Goal: Task Accomplishment & Management: Use online tool/utility

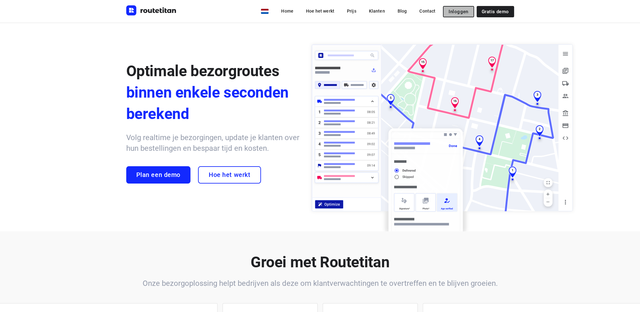
click at [462, 10] on span "Inloggen" at bounding box center [459, 11] width 20 height 5
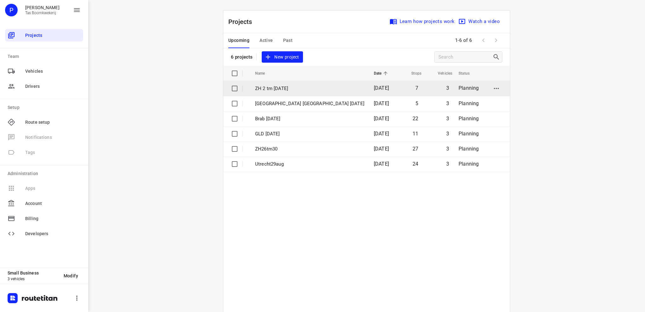
click at [279, 84] on td "ZH 2 tm 6 sept" at bounding box center [309, 88] width 120 height 15
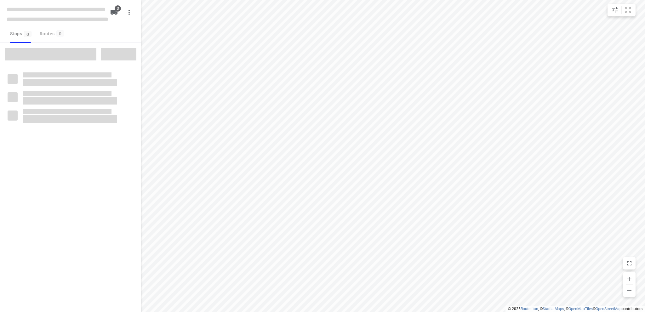
type input "distance"
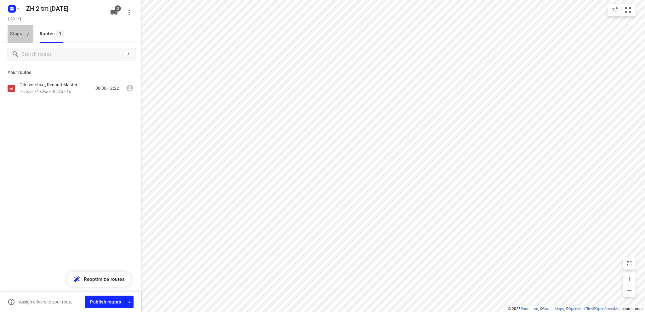
click at [15, 32] on span "Stops 7" at bounding box center [21, 34] width 23 height 8
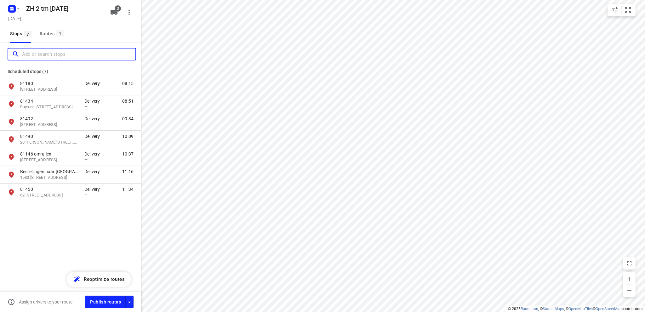
click at [30, 55] on input "Add or search stops" at bounding box center [78, 54] width 113 height 10
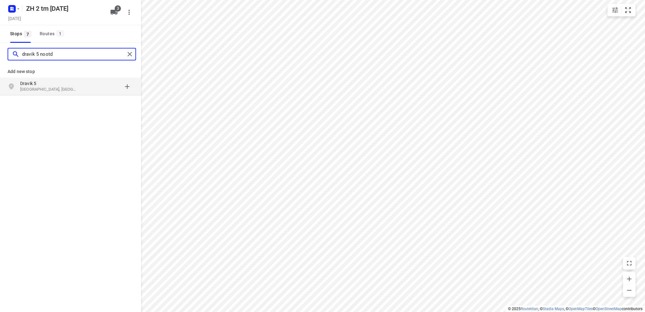
type input "dravik 5 nootd"
click at [23, 88] on p "Nootdorp, Nederland" at bounding box center [49, 90] width 58 height 6
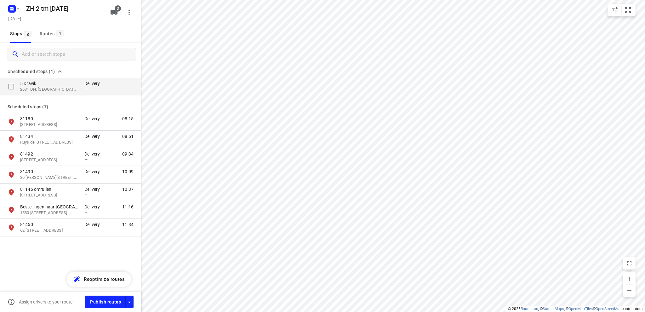
click at [47, 87] on p "2631 DN, Nootdorp, NL" at bounding box center [49, 90] width 58 height 6
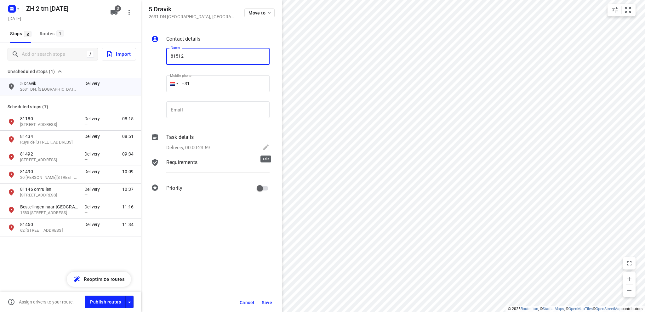
type input "81512"
click at [266, 147] on icon at bounding box center [266, 147] width 6 height 6
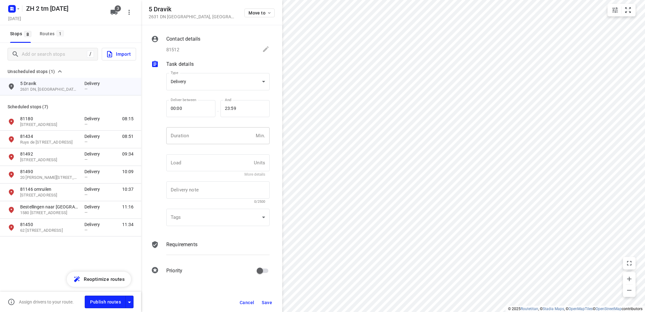
click at [196, 133] on input "number" at bounding box center [209, 135] width 87 height 17
type input "10"
click at [268, 299] on button "Save" at bounding box center [266, 302] width 15 height 11
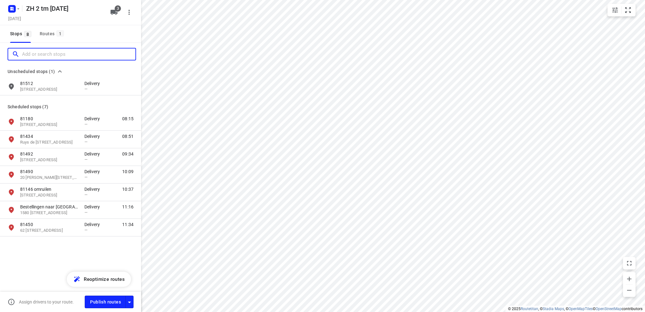
click at [29, 49] on input "Add or search stops" at bounding box center [78, 54] width 113 height 10
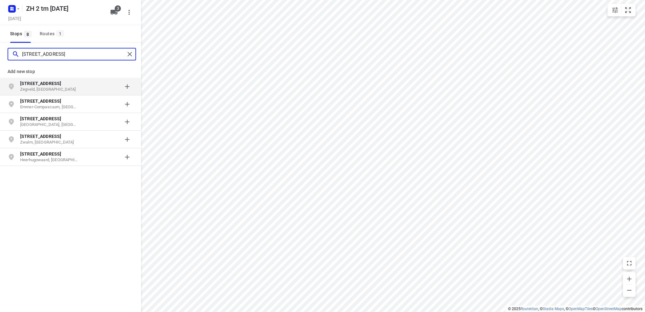
type input "elzenlaan 29"
click at [47, 85] on p "Elzenlaan 29" at bounding box center [49, 83] width 58 height 6
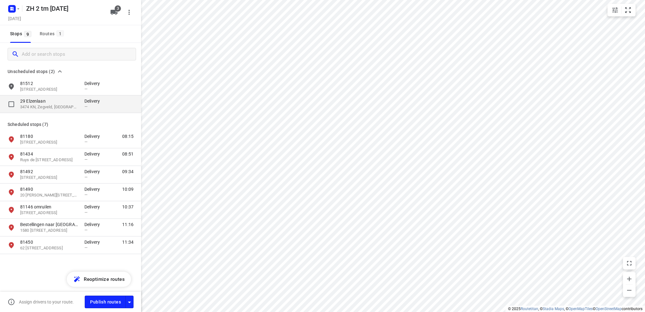
click at [47, 102] on p "29 Elzenlaan" at bounding box center [49, 101] width 58 height 6
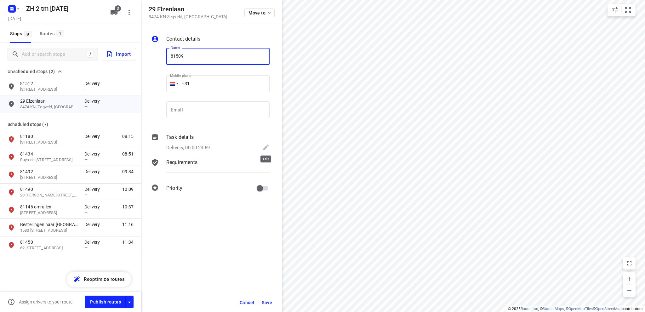
type input "81509"
click at [265, 147] on icon at bounding box center [266, 147] width 6 height 6
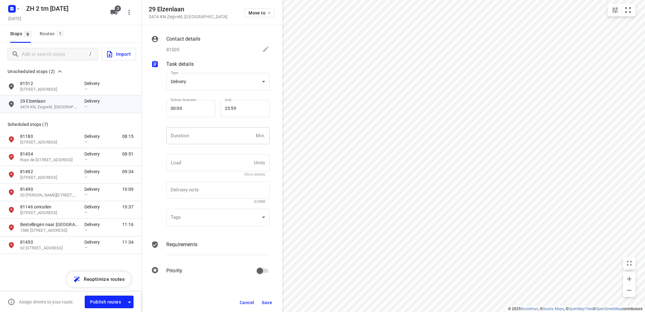
click at [195, 136] on input "number" at bounding box center [209, 135] width 87 height 17
type input "10"
click at [267, 302] on span "Save" at bounding box center [267, 302] width 10 height 5
click at [47, 31] on div "Routes 1" at bounding box center [53, 34] width 26 height 8
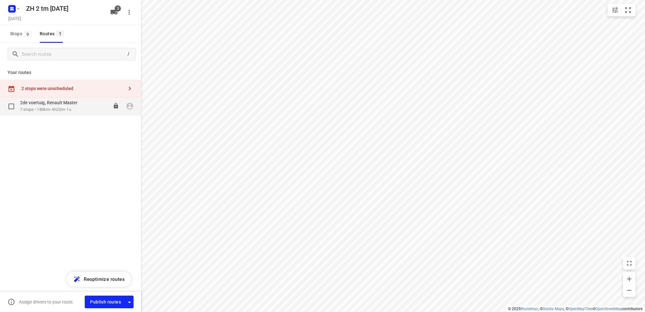
click at [60, 103] on p "2de voertuig, Renault Master" at bounding box center [50, 103] width 61 height 6
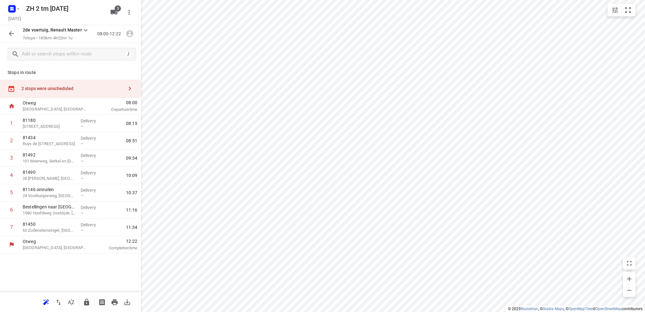
click at [60, 86] on div "2 stops were unscheduled" at bounding box center [72, 88] width 102 height 5
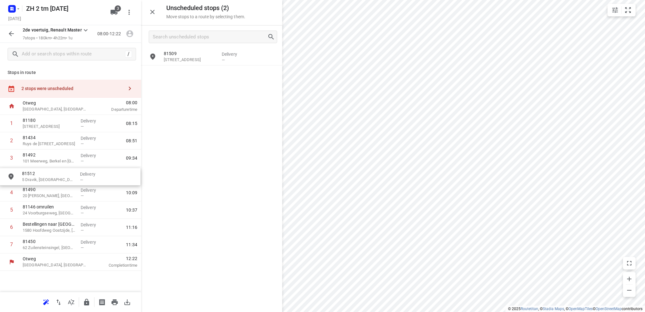
drag, startPoint x: 188, startPoint y: 56, endPoint x: 43, endPoint y: 177, distance: 188.4
click at [152, 57] on input "grid" at bounding box center [152, 56] width 13 height 13
checkbox input "true"
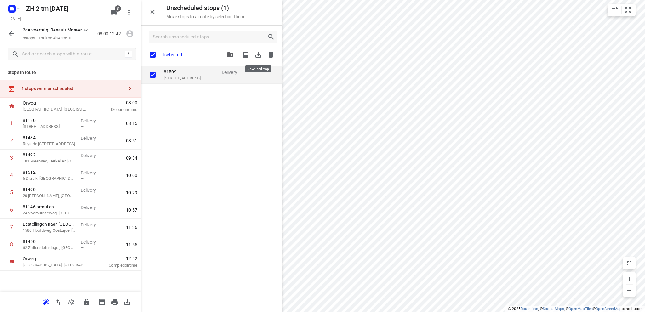
click at [259, 54] on icon "button" at bounding box center [258, 55] width 8 height 8
click at [14, 7] on rect "button" at bounding box center [12, 9] width 8 height 8
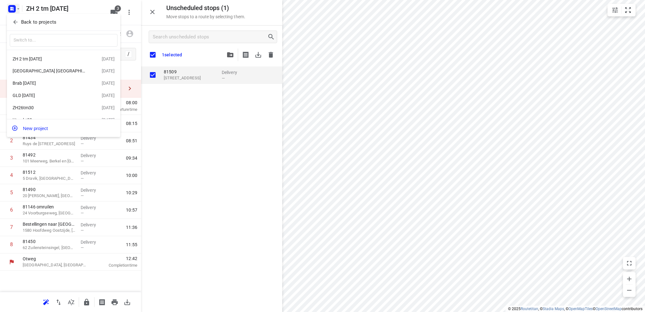
click at [34, 69] on div "Utrecht NH 5 september" at bounding box center [49, 70] width 72 height 5
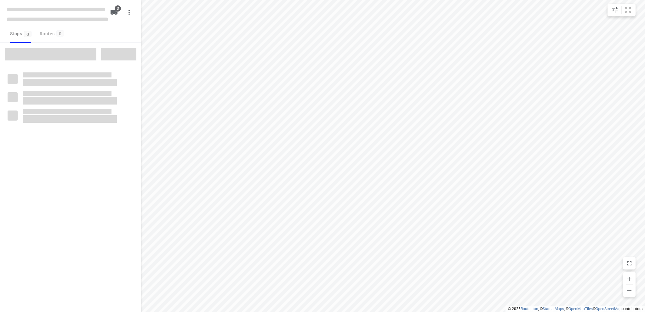
type input "distance"
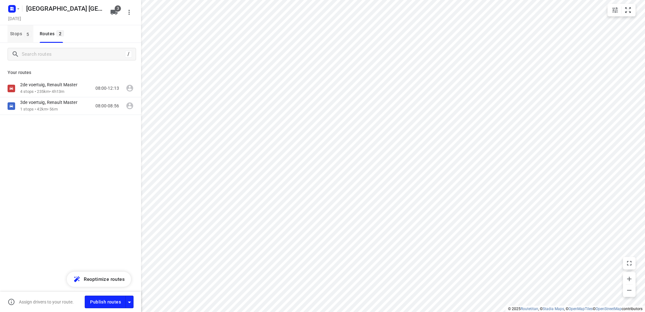
click at [15, 33] on span "Stops 5" at bounding box center [21, 34] width 23 height 8
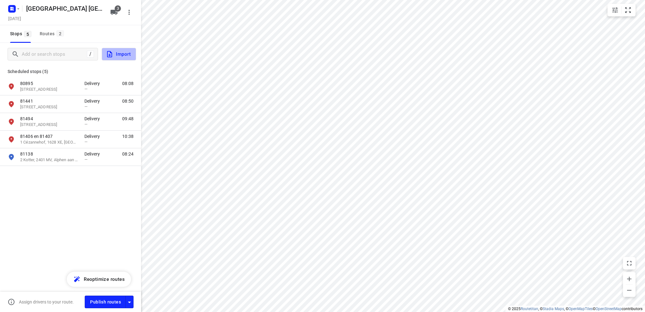
click at [114, 53] on span "Import" at bounding box center [118, 54] width 25 height 8
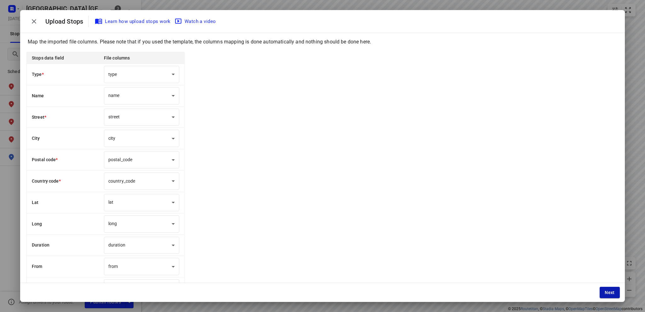
click at [610, 294] on span "Next" at bounding box center [609, 292] width 10 height 5
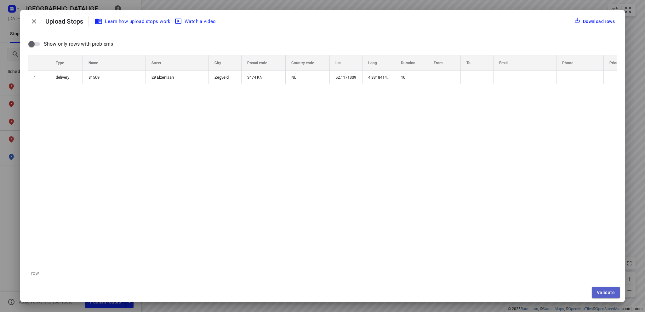
click at [604, 291] on span "Validate" at bounding box center [605, 292] width 18 height 5
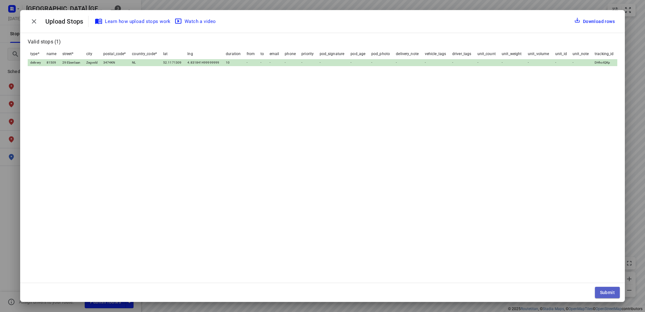
click at [604, 291] on span "Submit" at bounding box center [607, 292] width 15 height 5
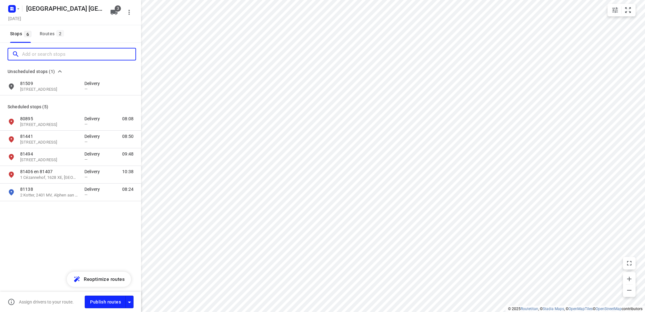
click at [52, 53] on input "Add or search stops" at bounding box center [78, 54] width 113 height 10
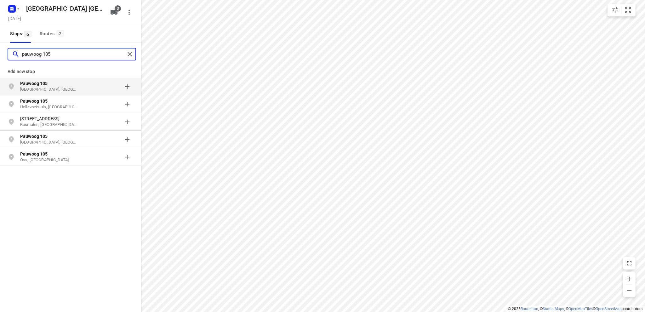
type input "pauwoog 105"
click at [53, 85] on p "Pauwoog 105" at bounding box center [49, 83] width 58 height 6
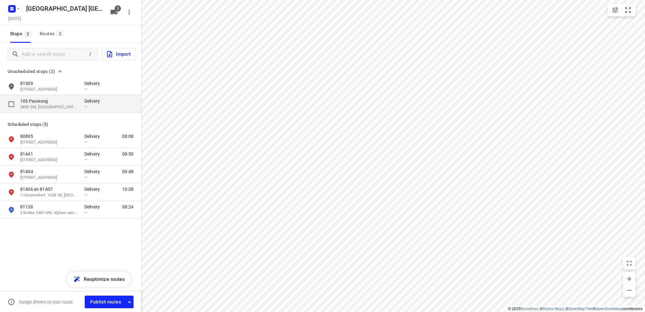
click at [50, 103] on p "105 Pauwoog" at bounding box center [49, 101] width 58 height 6
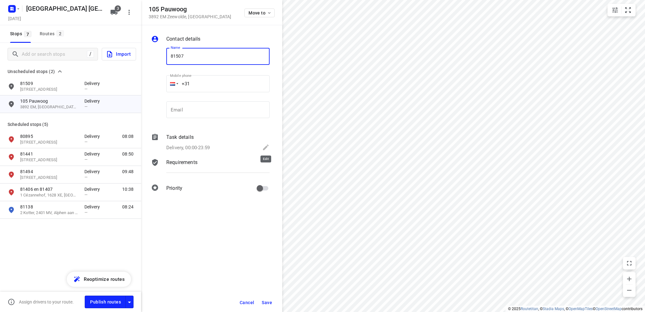
type input "81507"
click at [264, 148] on icon at bounding box center [266, 147] width 6 height 6
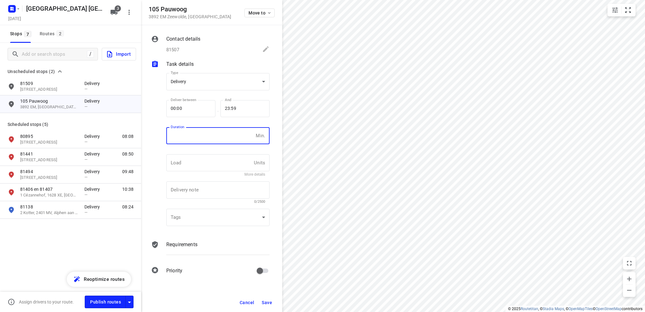
click at [209, 133] on input "number" at bounding box center [209, 135] width 87 height 17
type input "10"
click at [265, 302] on span "Save" at bounding box center [267, 302] width 10 height 5
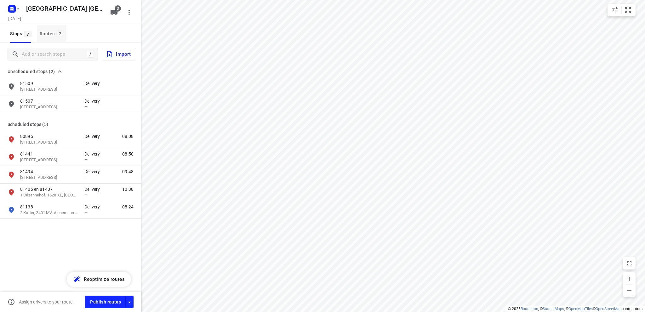
click at [46, 31] on div "Routes 2" at bounding box center [53, 34] width 26 height 8
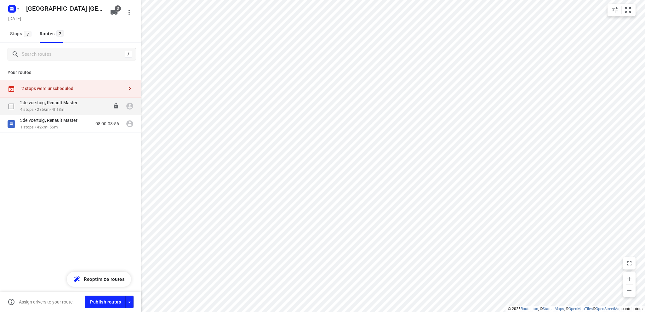
click at [54, 105] on p "2de voertuig, Renault Master" at bounding box center [50, 103] width 61 height 6
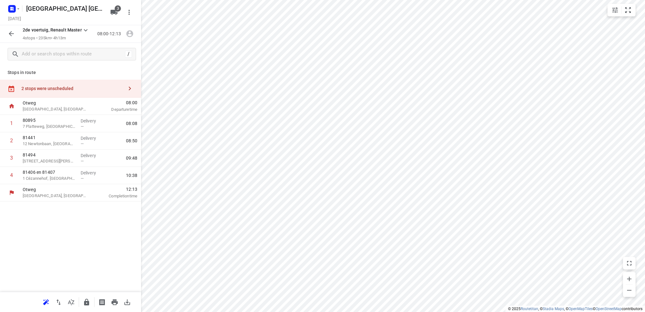
click at [60, 88] on div "2 stops were unscheduled" at bounding box center [72, 88] width 102 height 5
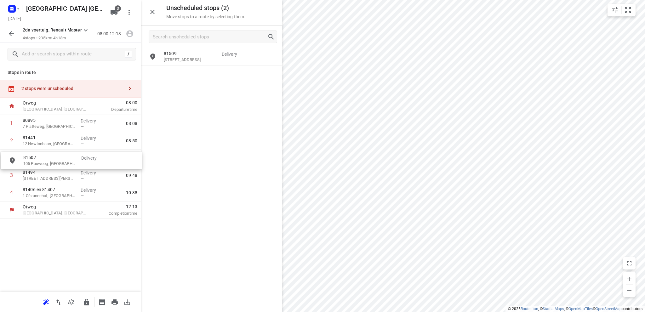
drag, startPoint x: 191, startPoint y: 79, endPoint x: 48, endPoint y: 166, distance: 166.7
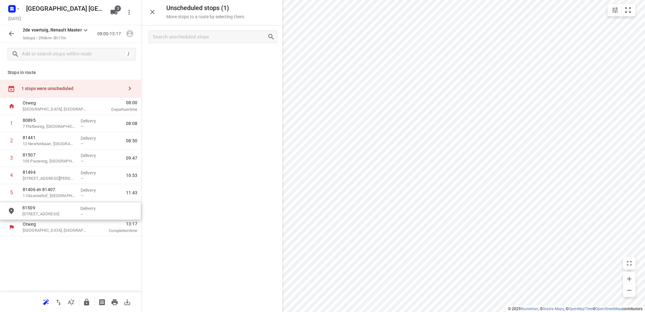
drag, startPoint x: 189, startPoint y: 56, endPoint x: 46, endPoint y: 211, distance: 210.7
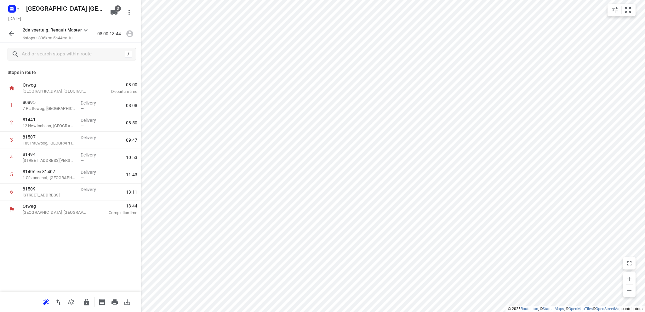
click at [10, 33] on icon "button" at bounding box center [11, 33] width 5 height 5
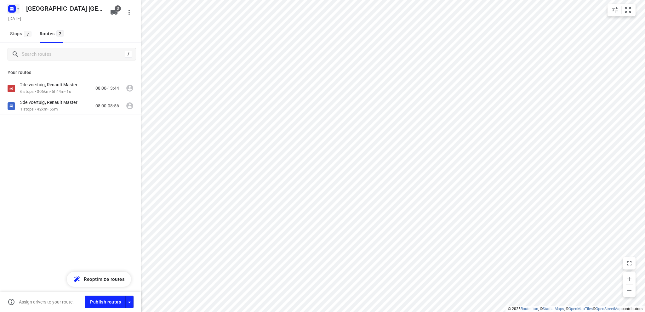
click at [10, 7] on icon "button" at bounding box center [11, 8] width 2 height 2
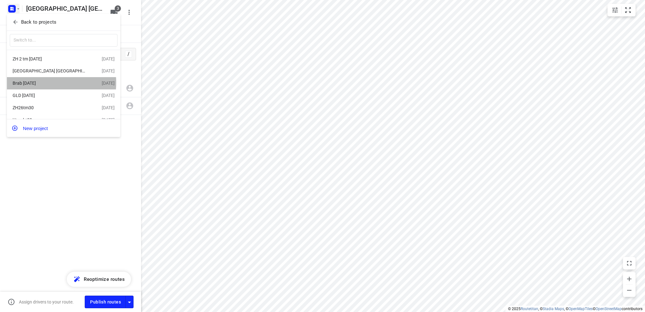
click at [37, 83] on div "Brab 3 sept" at bounding box center [49, 83] width 72 height 5
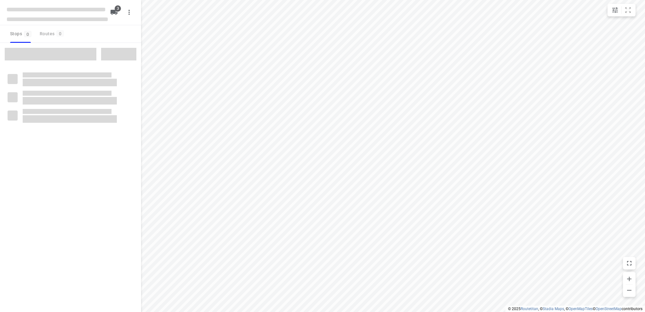
type input "distance"
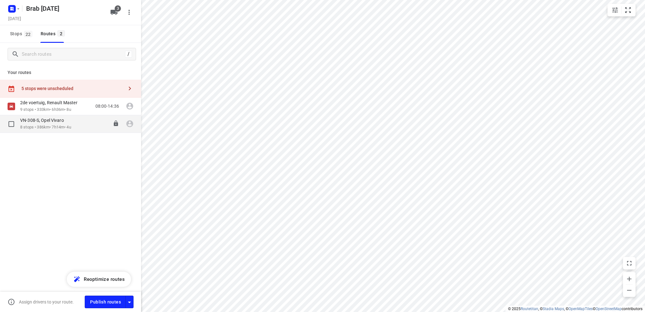
click at [50, 125] on p "8 stops • 386km • 7h14m • 4u" at bounding box center [45, 127] width 51 height 6
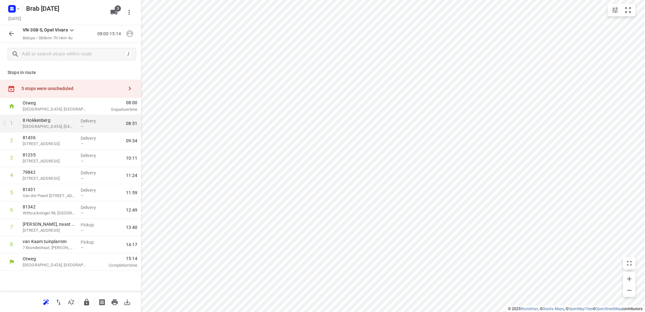
click at [56, 123] on p "8 Hokkenberg" at bounding box center [49, 120] width 53 height 6
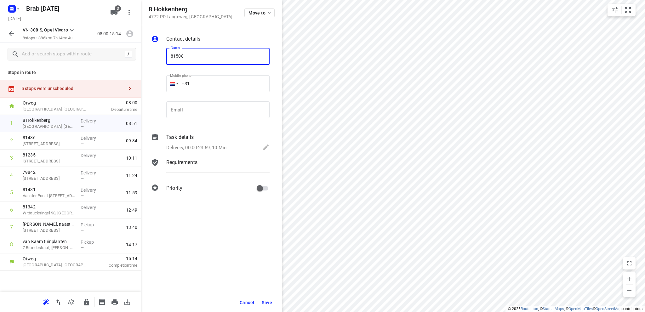
type input "81508"
click at [268, 302] on span "Save" at bounding box center [267, 302] width 10 height 5
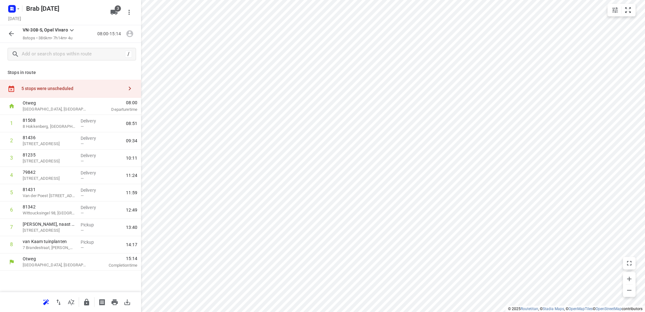
click at [11, 33] on icon "button" at bounding box center [12, 34] width 8 height 8
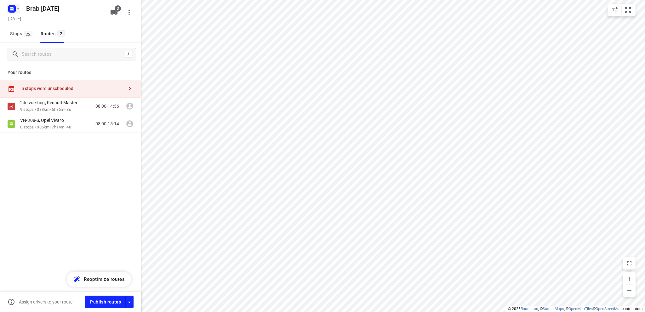
click at [14, 8] on rect "button" at bounding box center [12, 9] width 8 height 8
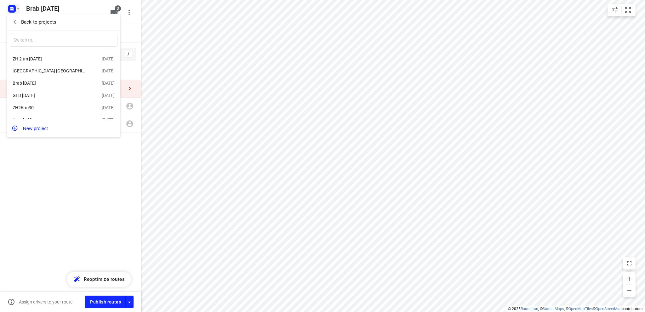
scroll to position [11, 0]
click at [49, 109] on div "Utrecht29aug" at bounding box center [49, 110] width 72 height 5
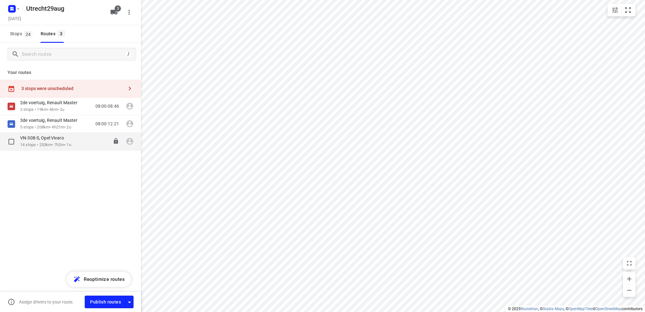
click at [45, 143] on p "14 stops • 253km • 7h2m • 1u" at bounding box center [45, 145] width 51 height 6
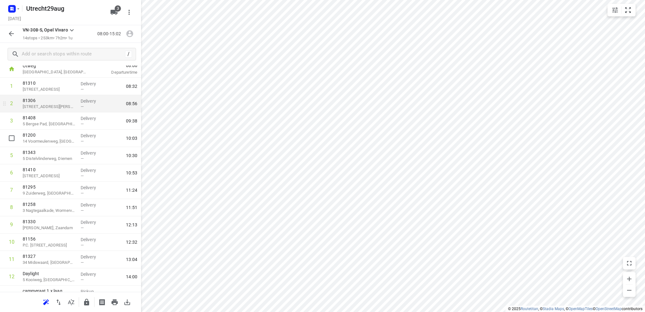
scroll to position [63, 0]
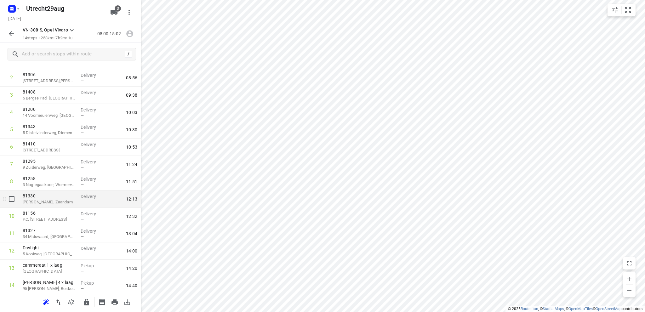
click at [52, 201] on p "De Almanak, Zaandam" at bounding box center [49, 202] width 53 height 6
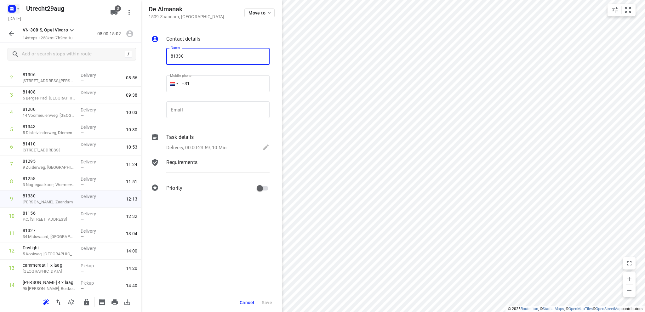
click at [14, 10] on rect "button" at bounding box center [12, 9] width 8 height 8
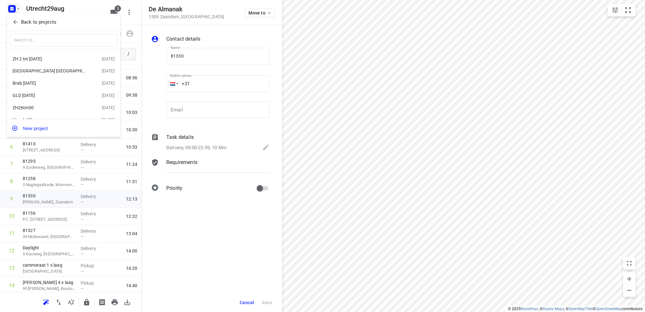
click at [229, 269] on div at bounding box center [322, 156] width 645 height 312
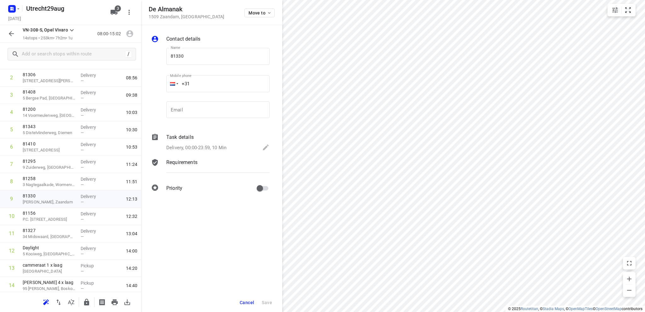
click at [248, 301] on span "Cancel" at bounding box center [247, 302] width 14 height 5
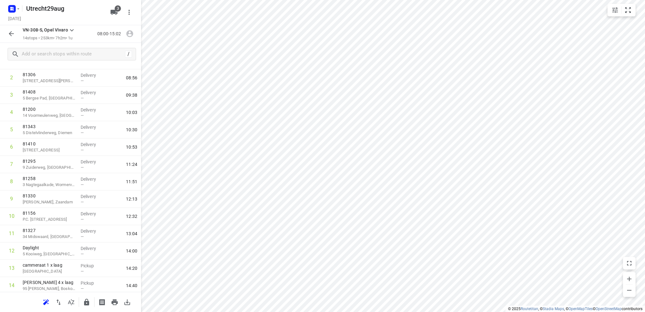
click at [8, 32] on icon "button" at bounding box center [12, 34] width 8 height 8
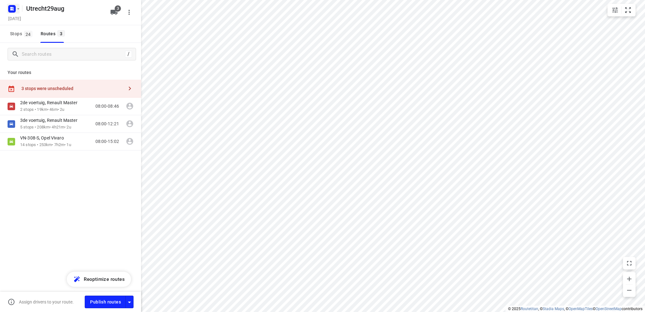
click at [13, 9] on icon "button" at bounding box center [13, 10] width 2 height 2
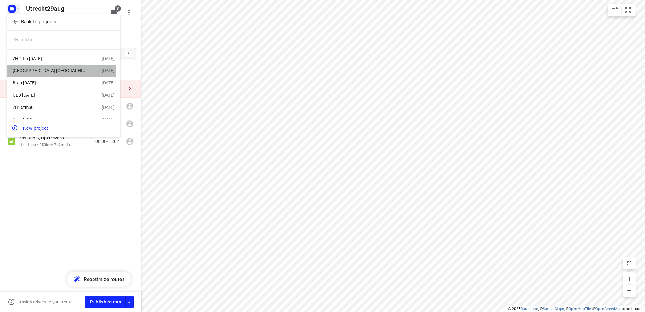
click at [40, 71] on div "Utrecht NH 5 september" at bounding box center [49, 70] width 72 height 5
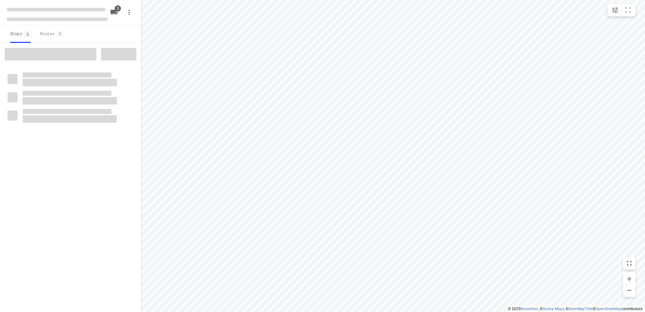
type input "distance"
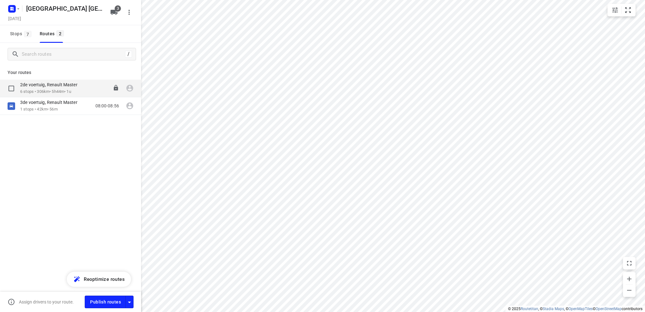
click at [48, 87] on p "2de voertuig, Renault Master" at bounding box center [50, 85] width 61 height 6
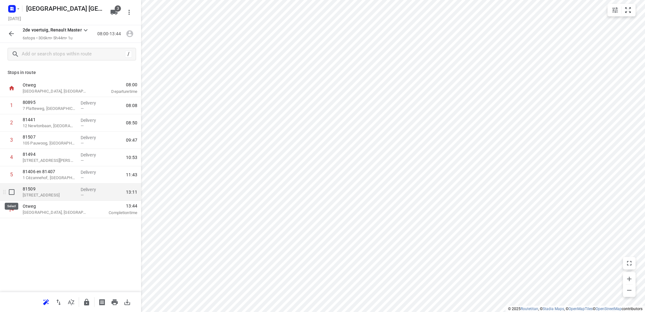
click at [11, 191] on input "checkbox" at bounding box center [11, 192] width 13 height 13
checkbox input "true"
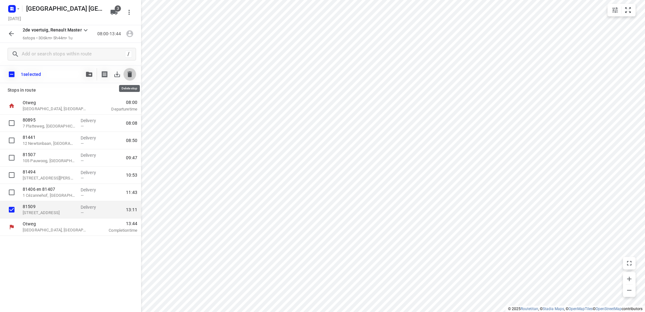
click at [130, 73] on icon "button" at bounding box center [129, 74] width 4 height 6
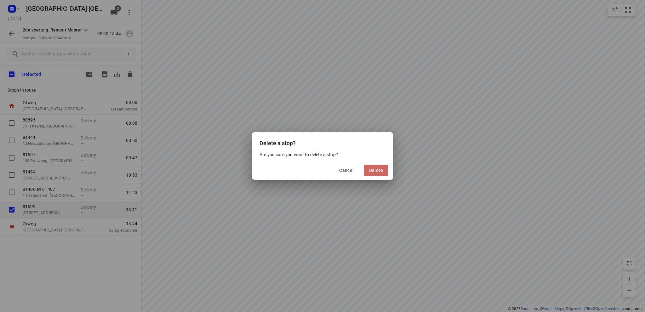
click at [377, 170] on span "Delete" at bounding box center [376, 170] width 14 height 5
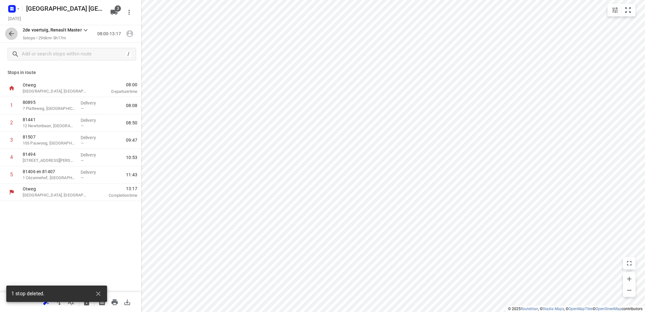
click at [12, 31] on icon "button" at bounding box center [12, 34] width 8 height 8
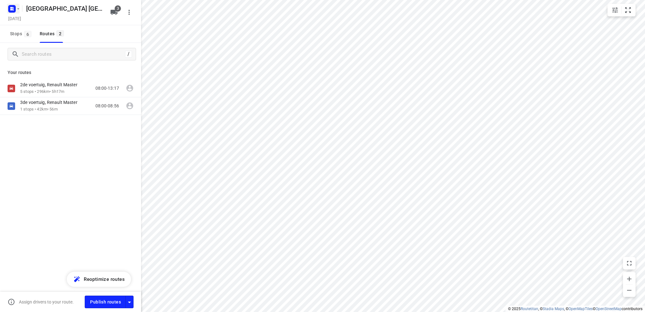
click at [12, 9] on icon "button" at bounding box center [13, 10] width 2 height 2
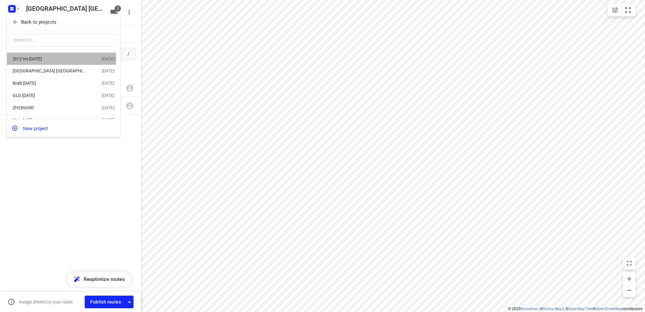
click at [35, 58] on div "ZH 2 tm 6 sept" at bounding box center [49, 58] width 72 height 5
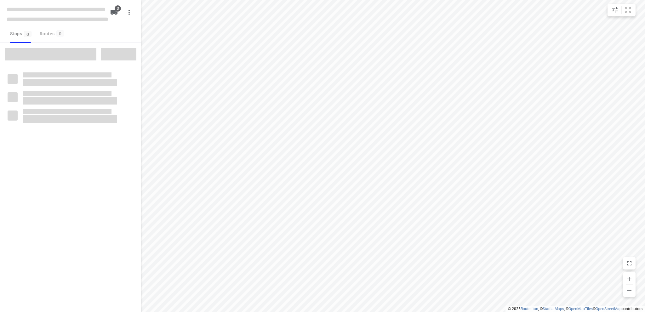
type input "distance"
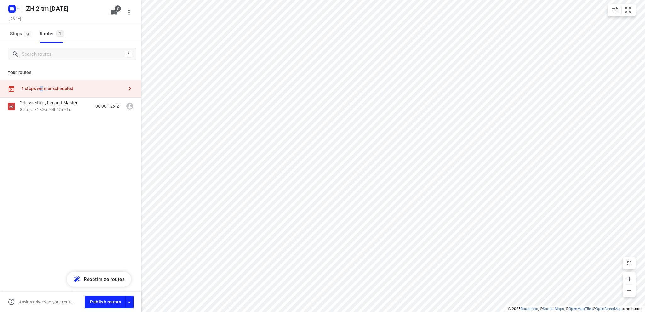
click at [42, 87] on div "1 stops were unscheduled" at bounding box center [72, 88] width 102 height 5
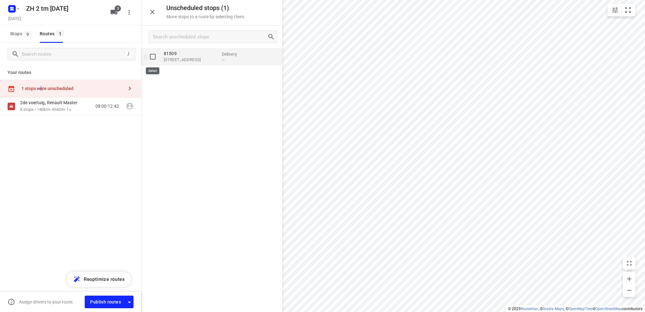
click at [153, 55] on input "grid" at bounding box center [152, 56] width 13 height 13
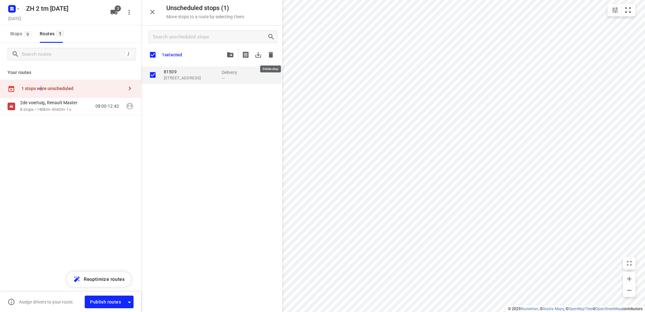
click at [270, 54] on icon "button" at bounding box center [270, 55] width 4 height 6
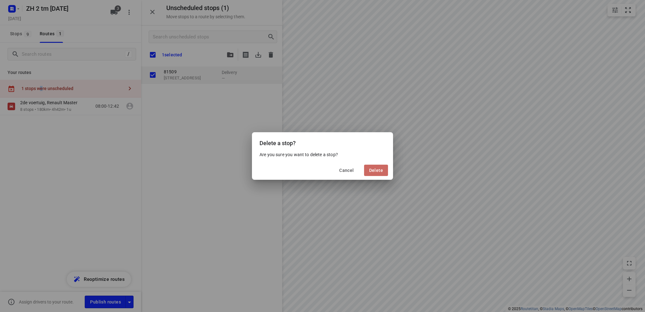
click at [376, 168] on span "Delete" at bounding box center [376, 170] width 14 height 5
checkbox input "true"
